Goal: Find specific page/section: Find specific page/section

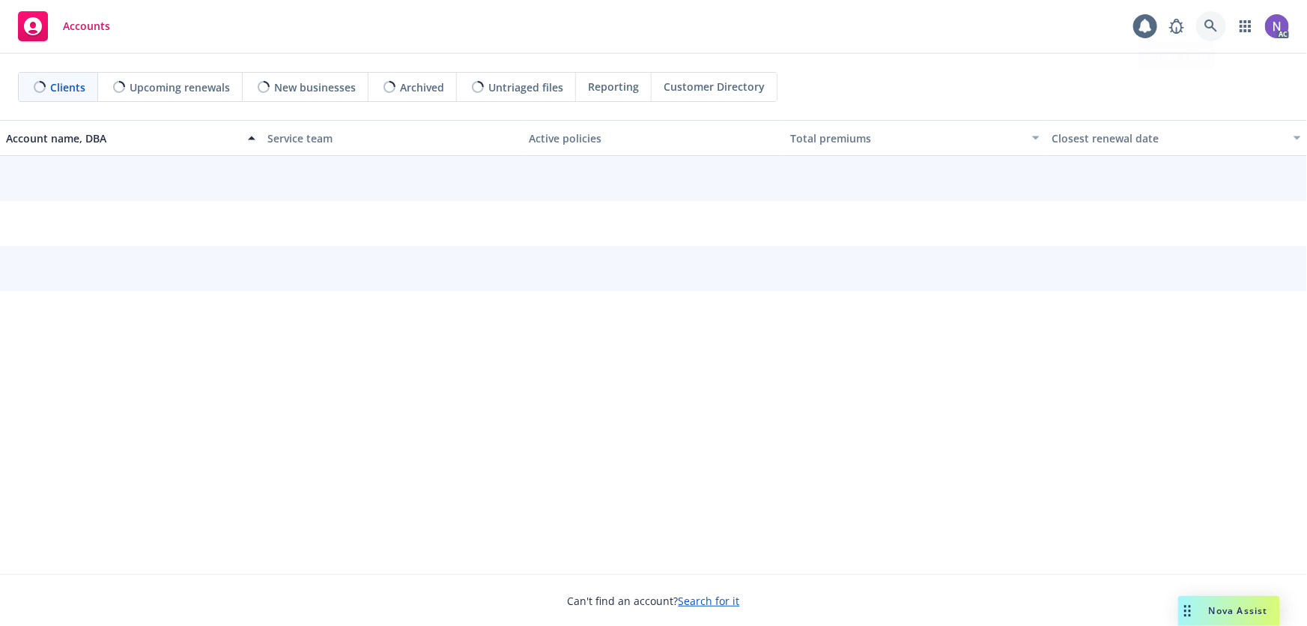
click at [1210, 23] on icon at bounding box center [1211, 25] width 13 height 13
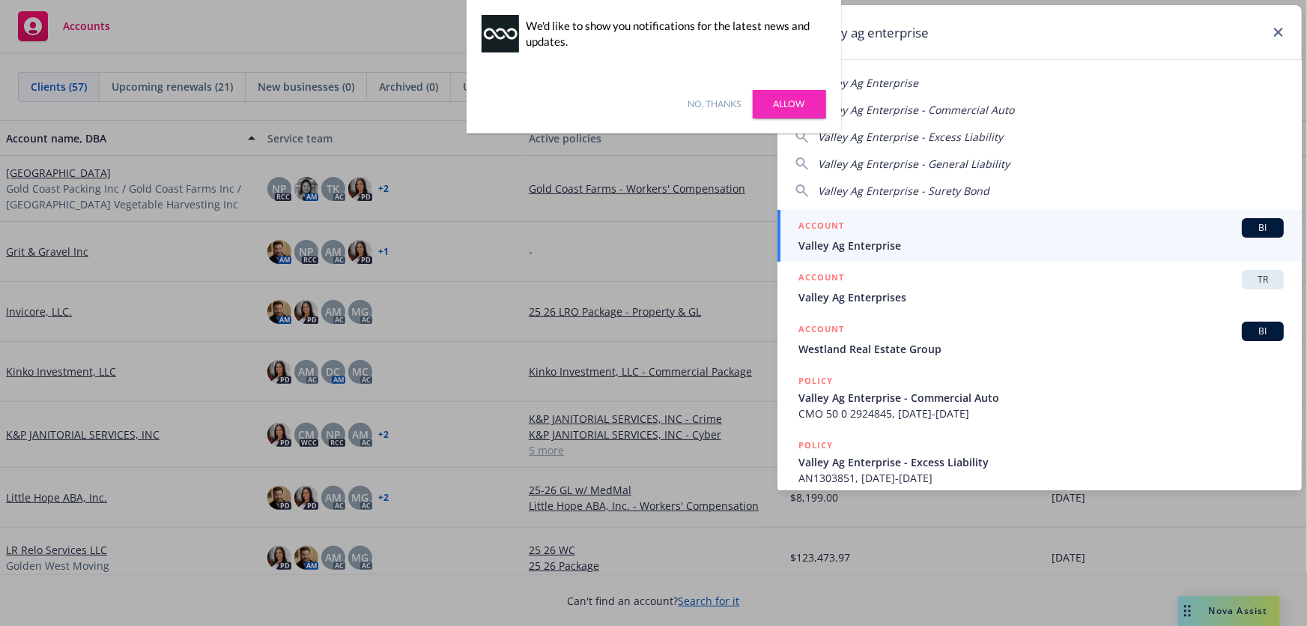
type input "valley ag enterprise"
click at [874, 252] on span "Valley Ag Enterprise" at bounding box center [1042, 246] width 486 height 16
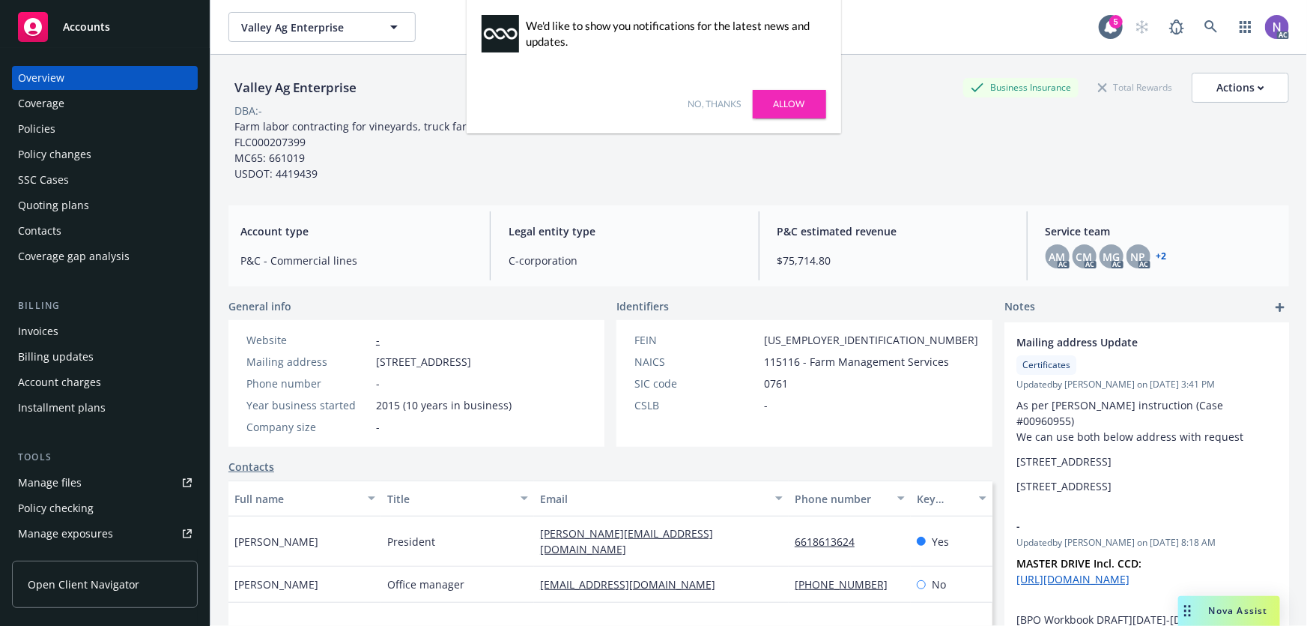
click at [710, 107] on link "No, thanks" at bounding box center [715, 103] width 53 height 13
